Goal: Check status: Check status

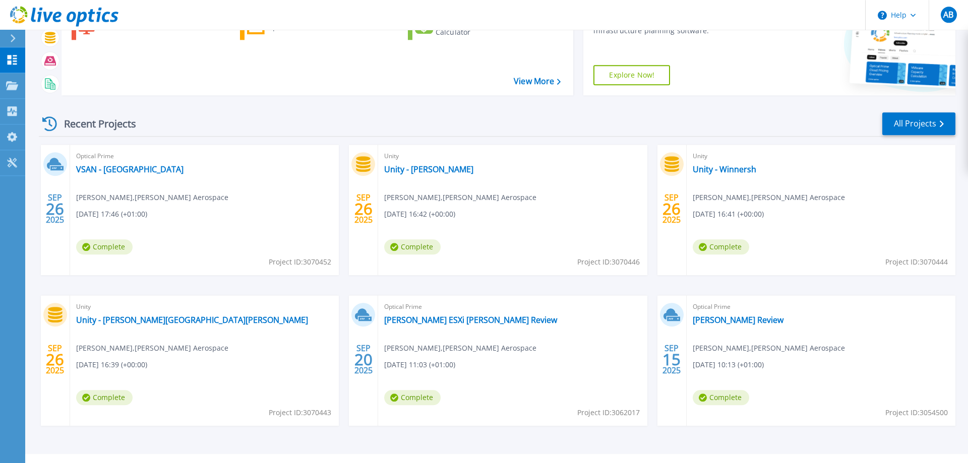
scroll to position [95, 0]
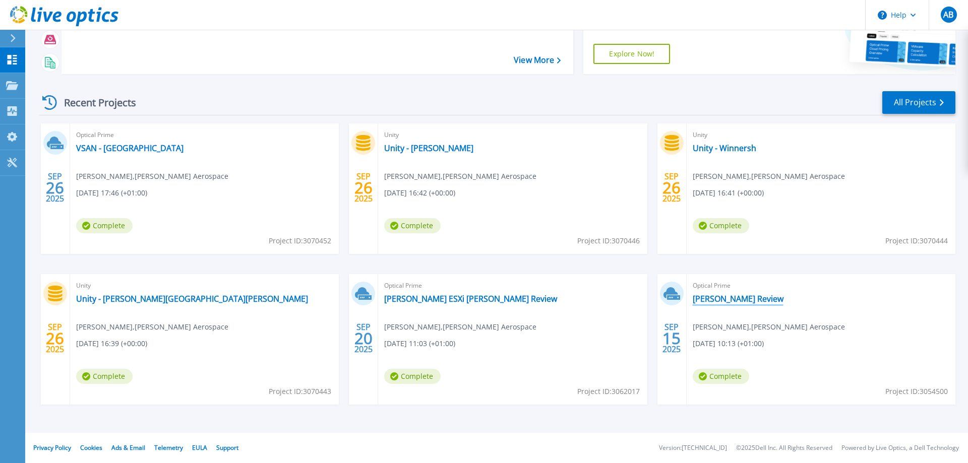
click at [735, 297] on link "[PERSON_NAME] Review" at bounding box center [738, 299] width 91 height 10
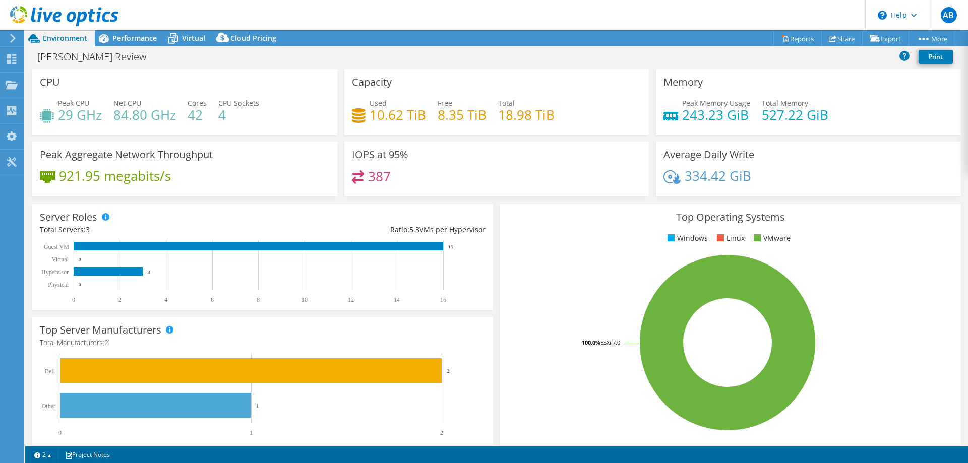
select select "USD"
click at [792, 38] on link "Reports" at bounding box center [797, 39] width 48 height 16
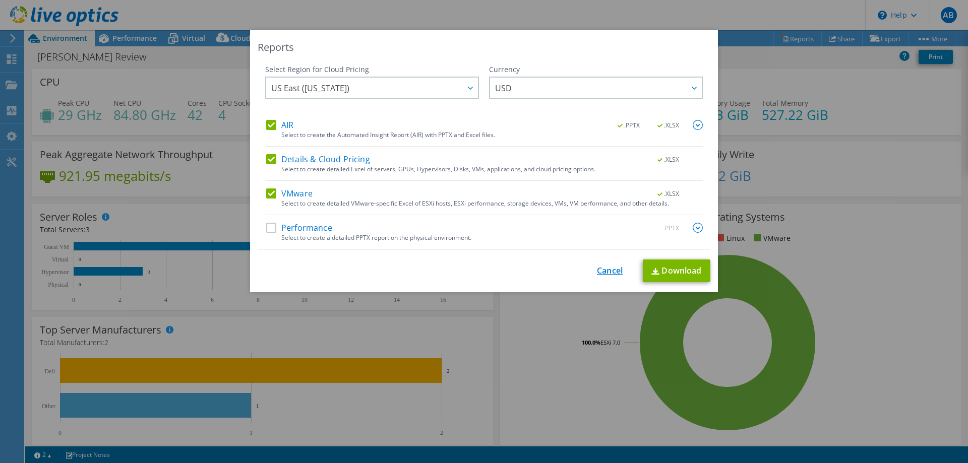
click at [607, 271] on link "Cancel" at bounding box center [610, 271] width 26 height 10
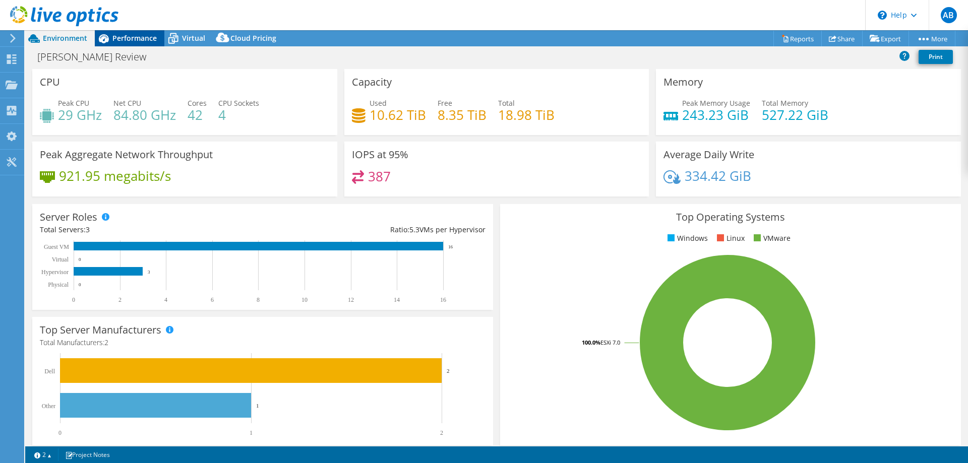
click at [139, 37] on span "Performance" at bounding box center [134, 38] width 44 height 10
select select "USD"
